Goal: Find specific page/section: Find specific page/section

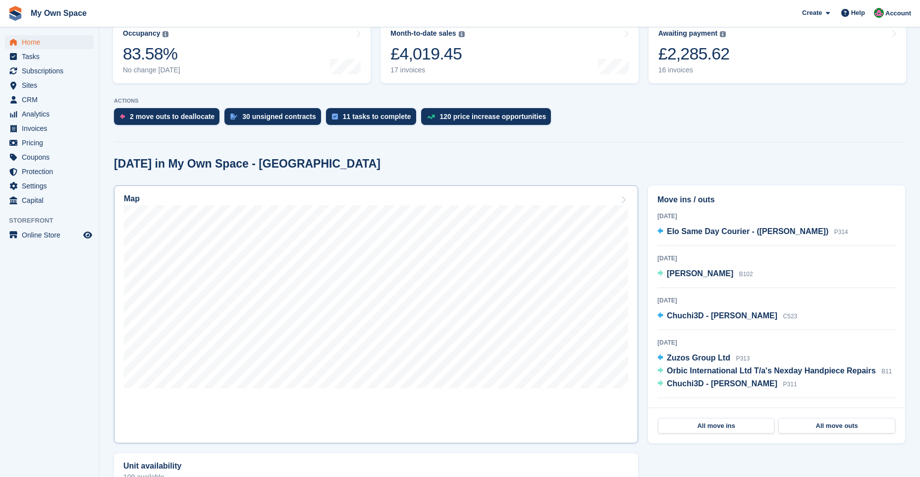
scroll to position [149, 0]
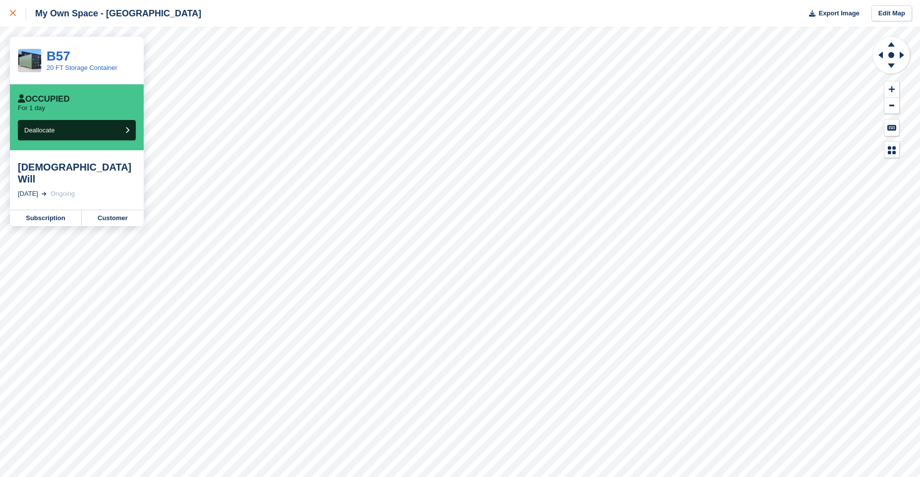
click at [15, 10] on div at bounding box center [18, 13] width 16 height 12
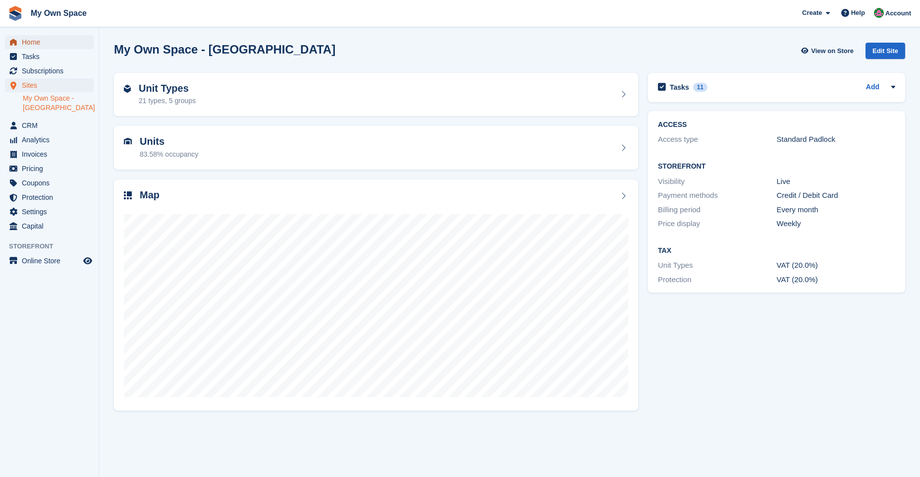
click at [29, 40] on span "Home" at bounding box center [51, 42] width 59 height 14
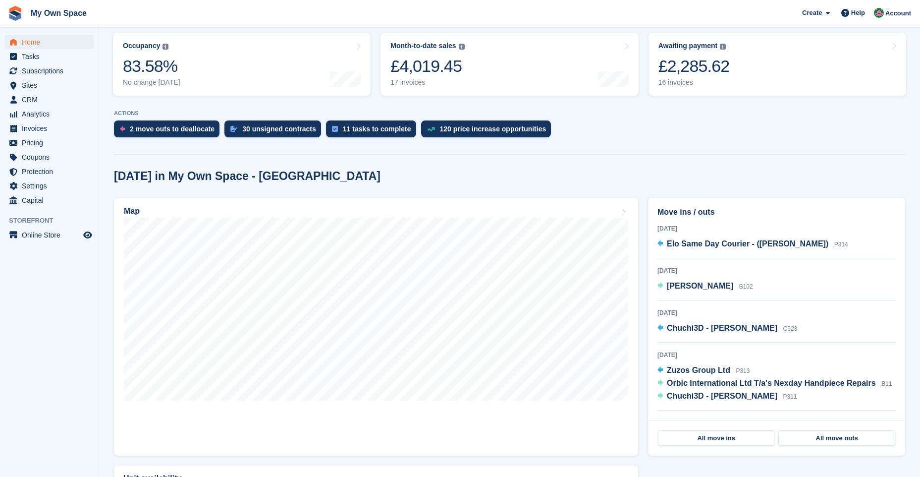
scroll to position [149, 0]
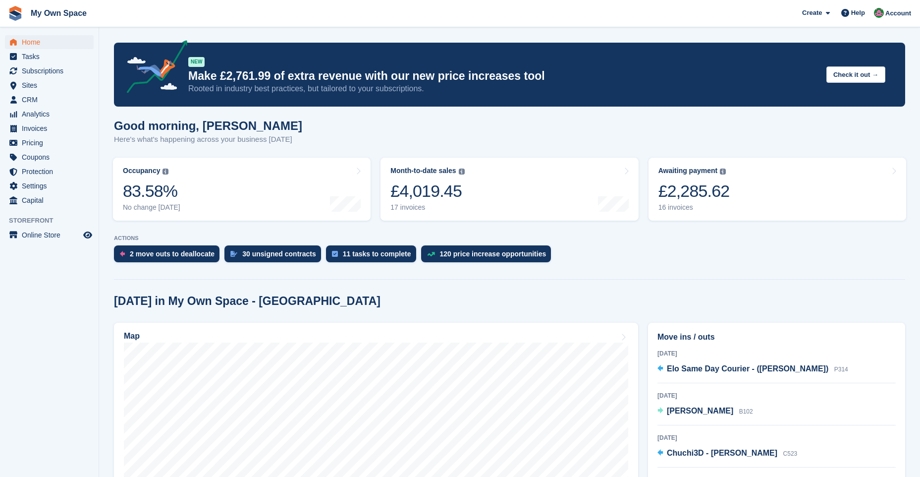
scroll to position [149, 0]
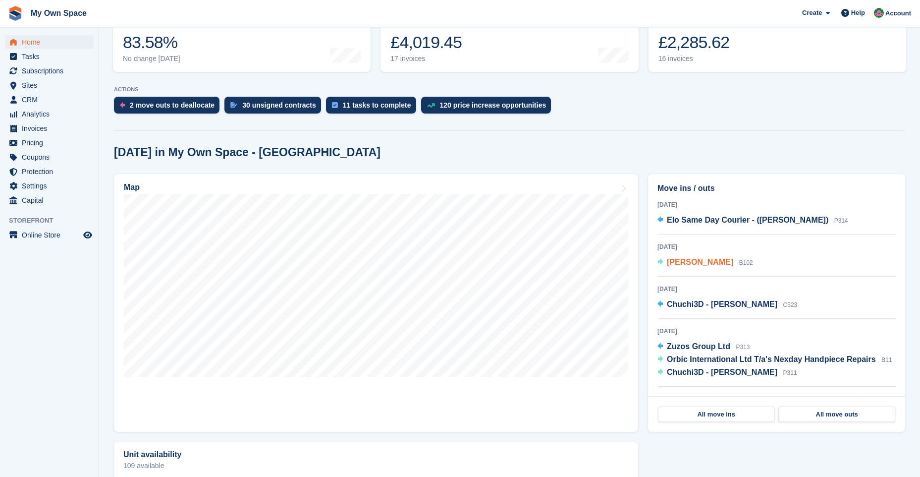
click at [684, 262] on span "[PERSON_NAME]" at bounding box center [700, 262] width 66 height 8
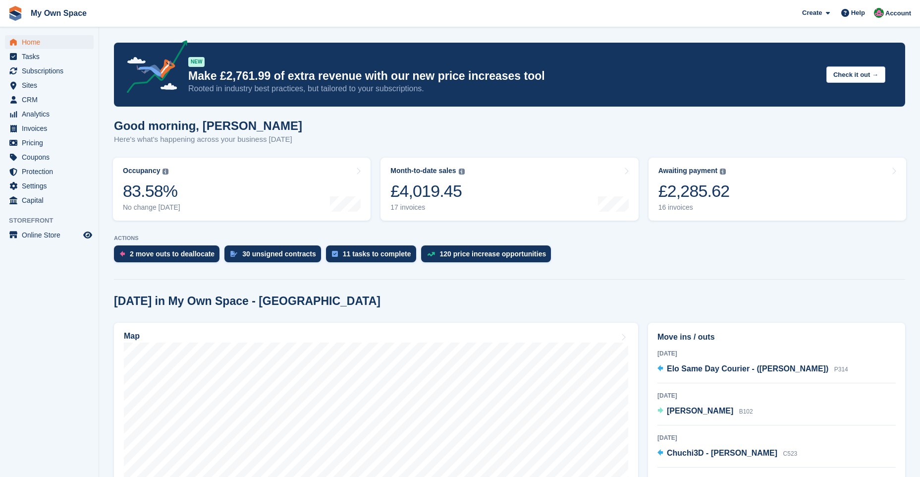
scroll to position [149, 0]
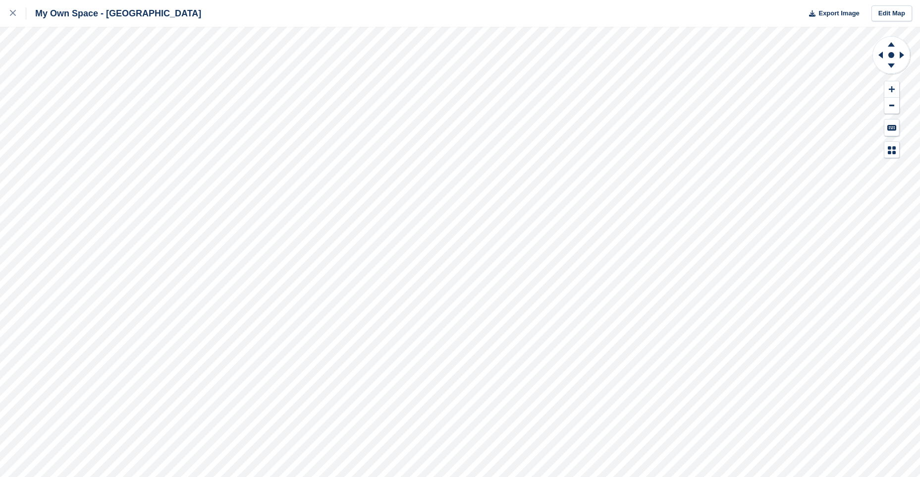
drag, startPoint x: 893, startPoint y: 44, endPoint x: 876, endPoint y: 65, distance: 27.5
click at [888, 50] on icon at bounding box center [891, 56] width 39 height 40
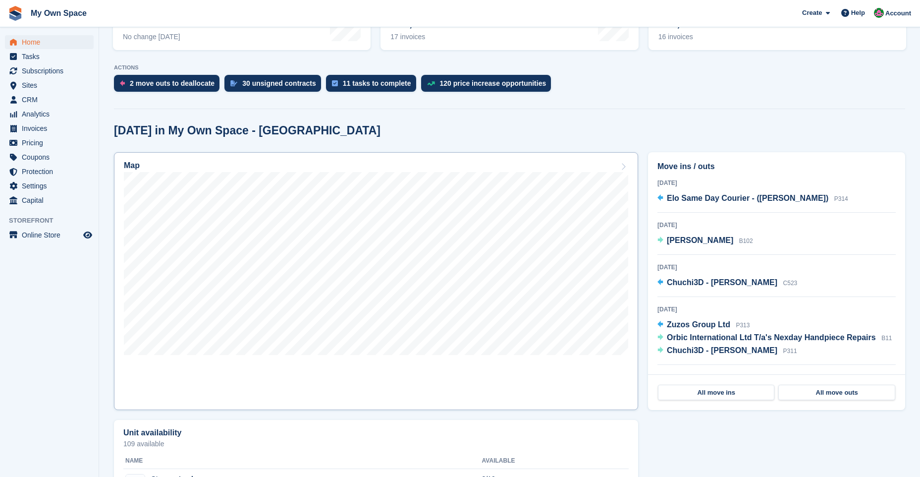
scroll to position [198, 0]
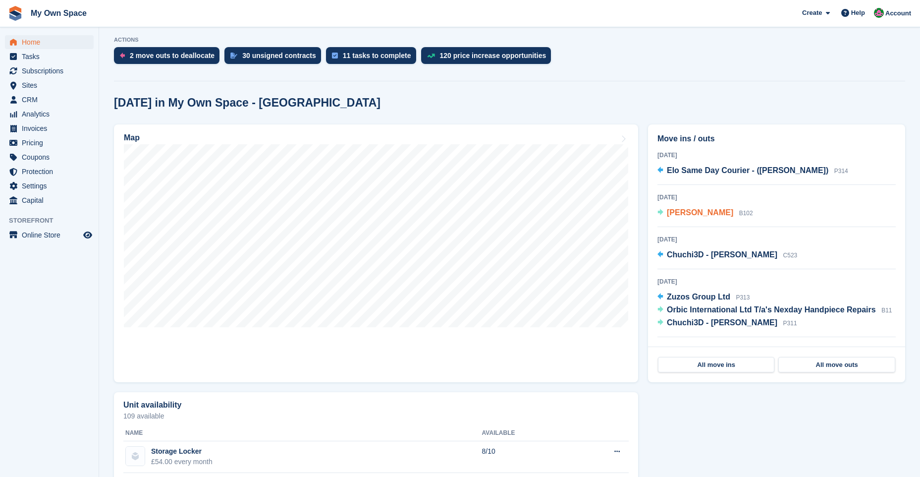
click at [683, 209] on span "[PERSON_NAME]" at bounding box center [700, 212] width 66 height 8
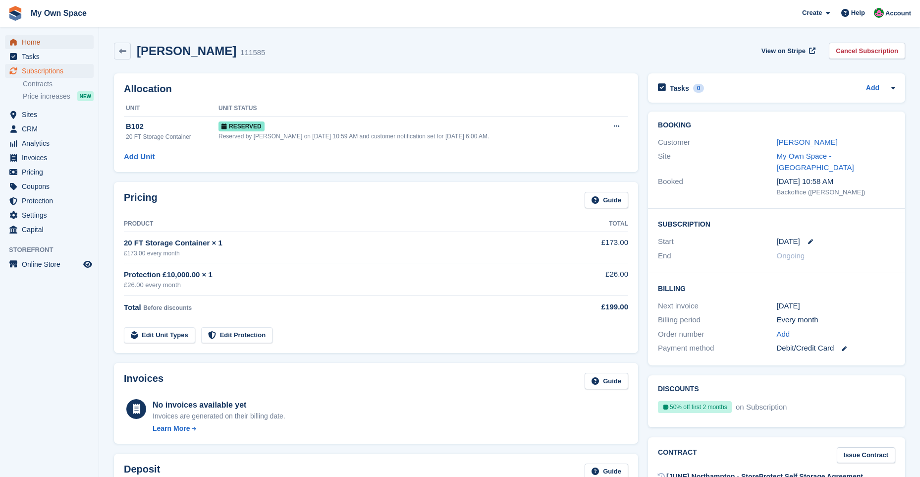
click at [48, 44] on span "Home" at bounding box center [51, 42] width 59 height 14
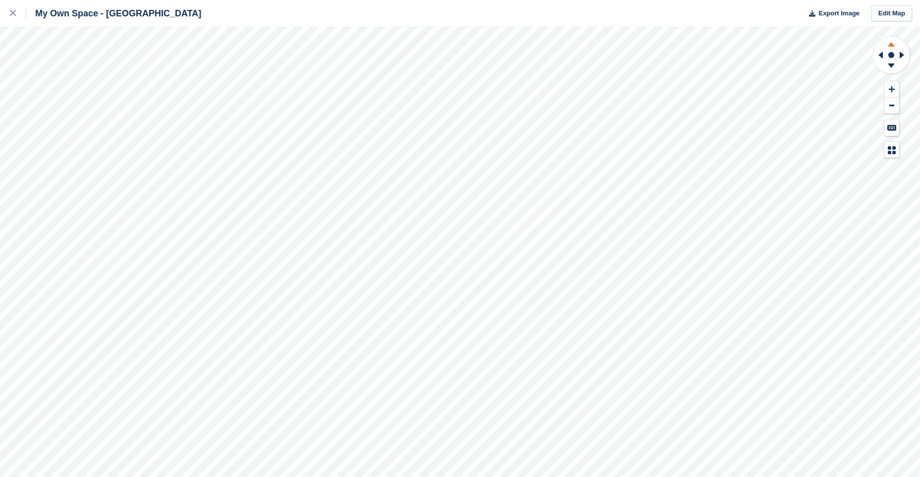
click at [891, 47] on icon at bounding box center [892, 43] width 26 height 12
click at [888, 59] on rect at bounding box center [892, 55] width 12 height 12
drag, startPoint x: 891, startPoint y: 44, endPoint x: 890, endPoint y: 56, distance: 12.4
click at [890, 46] on icon at bounding box center [891, 44] width 7 height 4
click at [894, 61] on icon at bounding box center [892, 67] width 26 height 12
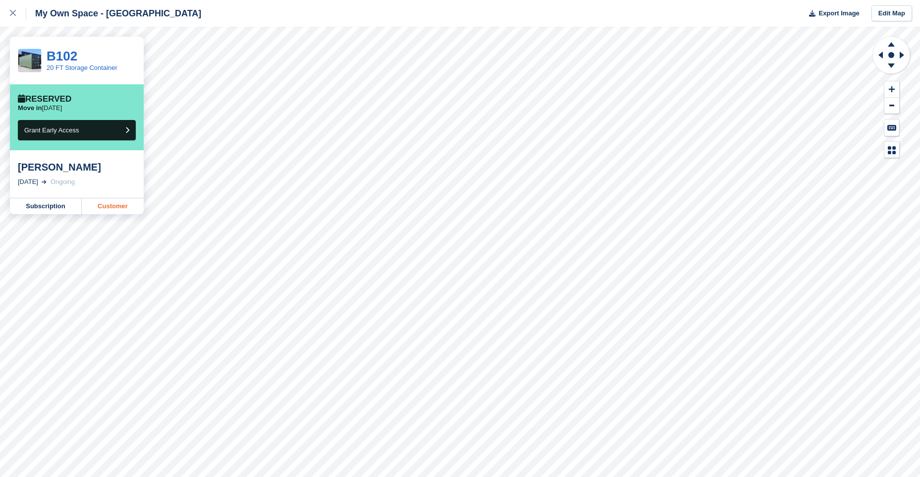
click at [106, 208] on link "Customer" at bounding box center [113, 206] width 62 height 16
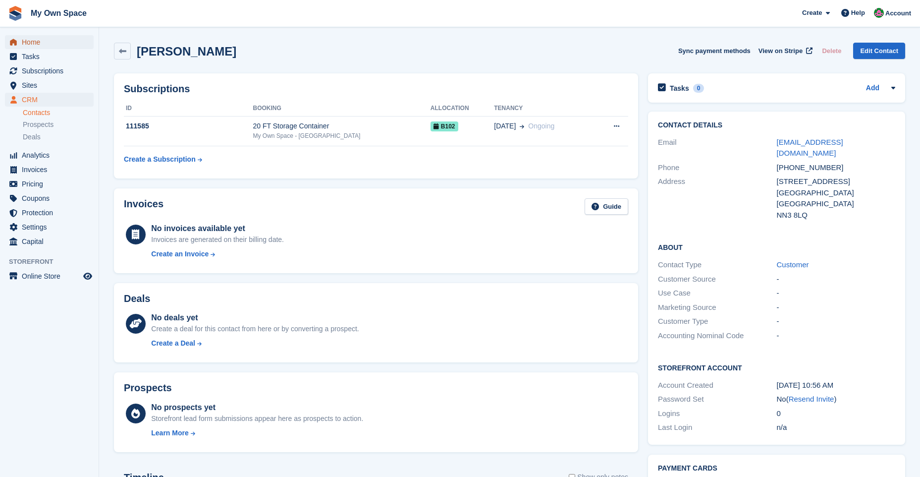
click at [47, 41] on span "Home" at bounding box center [51, 42] width 59 height 14
